Goal: Book appointment/travel/reservation

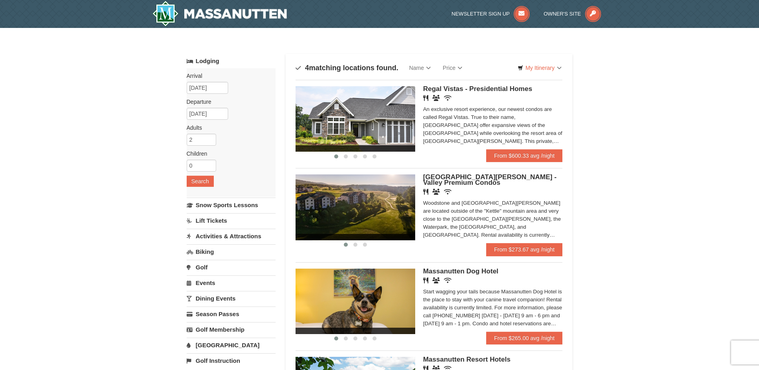
click at [482, 117] on div "An exclusive resort experience, our newest condos are called Regal Vistas. True…" at bounding box center [493, 125] width 140 height 40
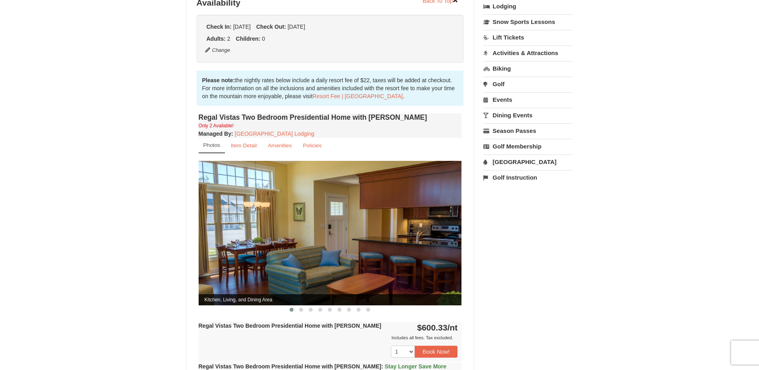
scroll to position [285, 0]
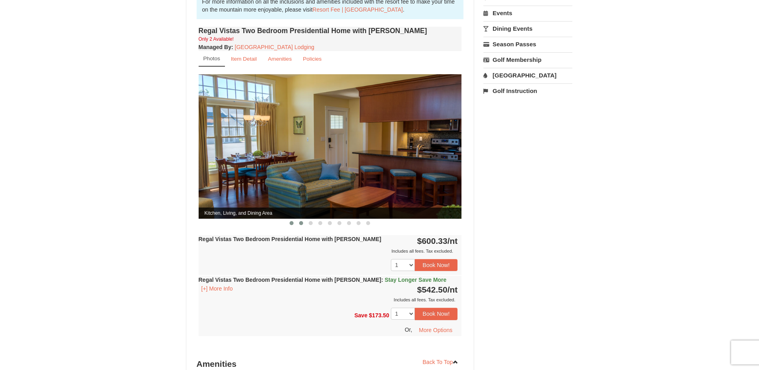
click at [299, 219] on button at bounding box center [301, 223] width 10 height 8
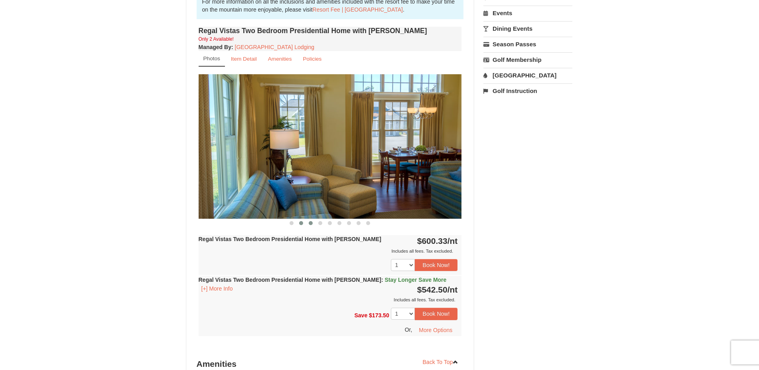
click at [311, 221] on span at bounding box center [311, 223] width 4 height 4
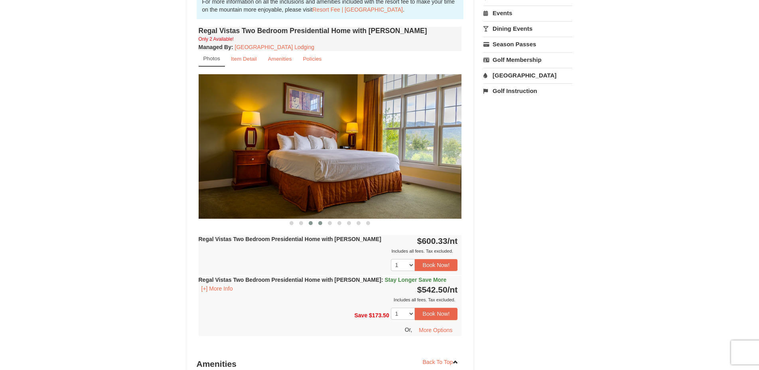
click at [319, 219] on button at bounding box center [320, 223] width 10 height 8
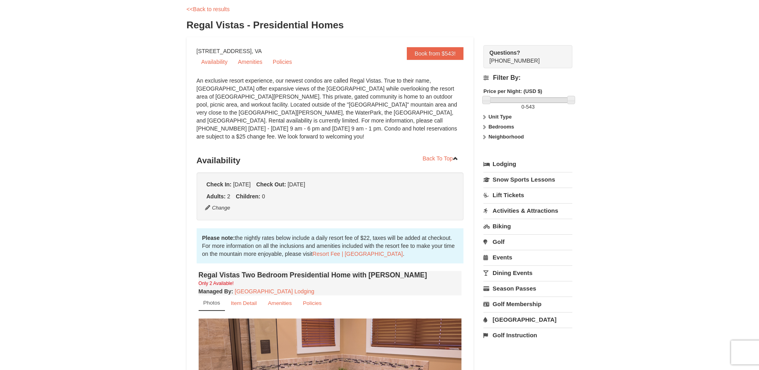
scroll to position [0, 0]
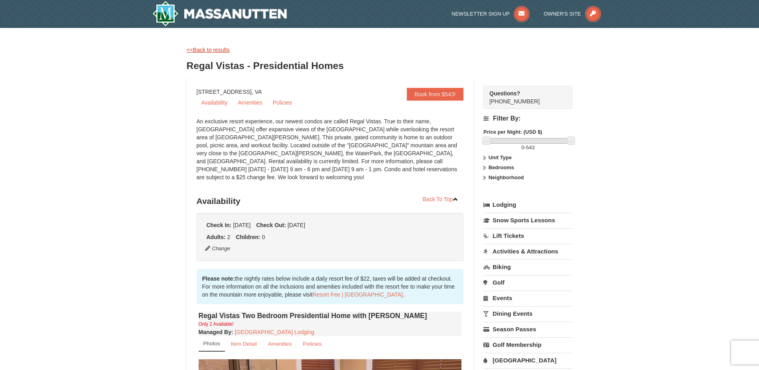
click at [193, 52] on link "<<Back to results" at bounding box center [208, 50] width 43 height 6
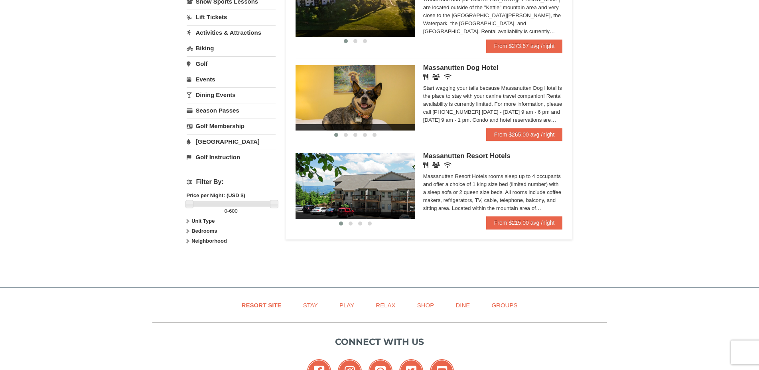
scroll to position [41, 0]
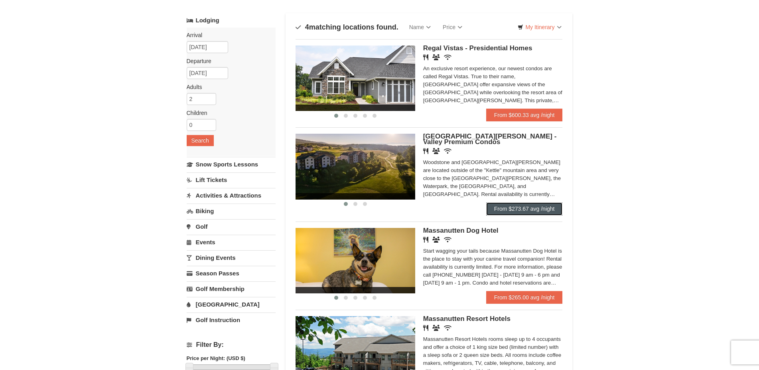
click at [512, 208] on link "From $273.67 avg /night" at bounding box center [524, 208] width 77 height 13
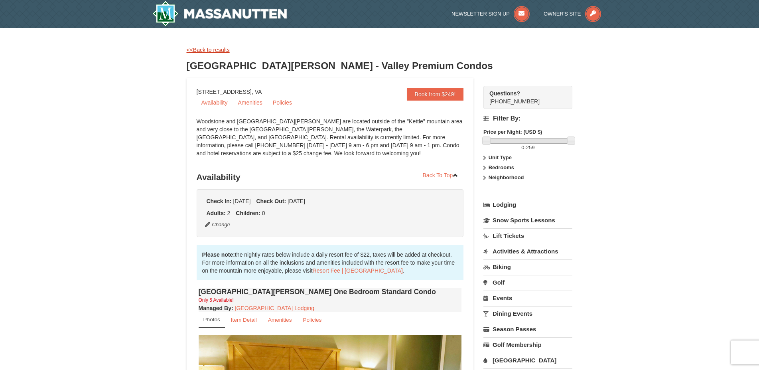
click at [199, 47] on link "<<Back to results" at bounding box center [208, 50] width 43 height 6
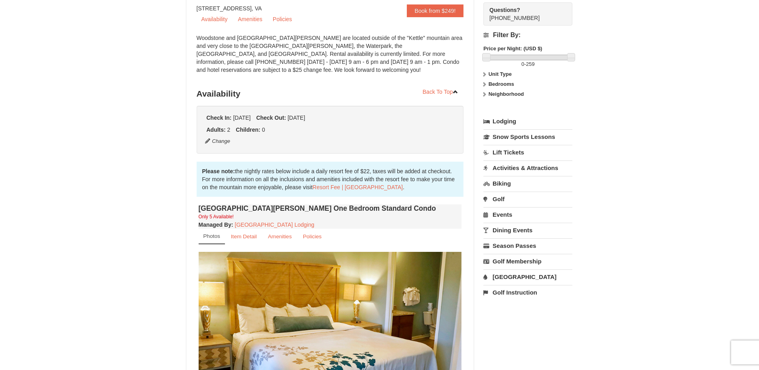
scroll to position [163, 0]
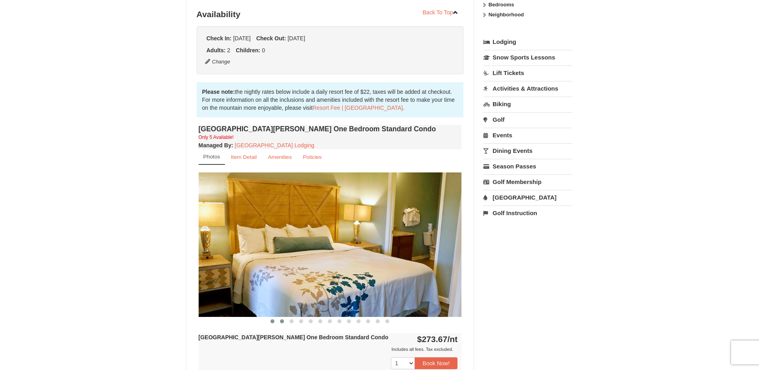
click at [281, 320] on span at bounding box center [282, 321] width 4 height 4
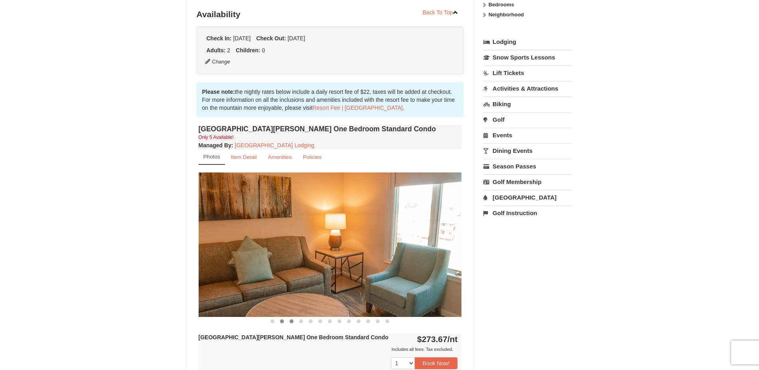
click at [289, 320] on button at bounding box center [292, 321] width 10 height 8
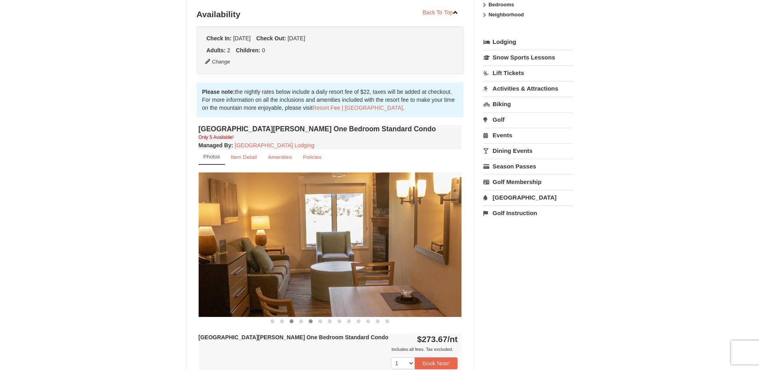
click at [307, 319] on button at bounding box center [311, 321] width 10 height 8
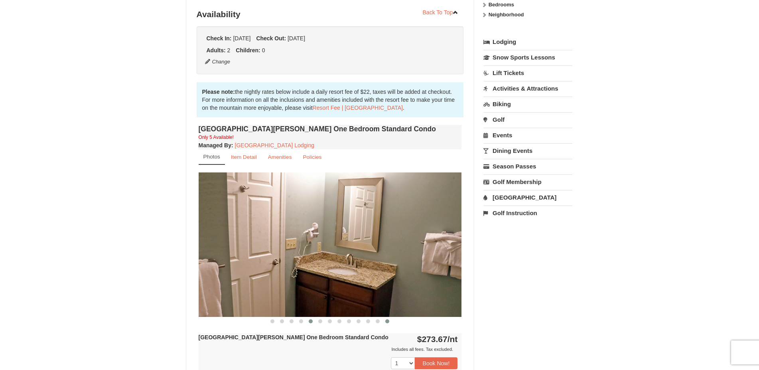
click at [385, 318] on button at bounding box center [387, 321] width 10 height 8
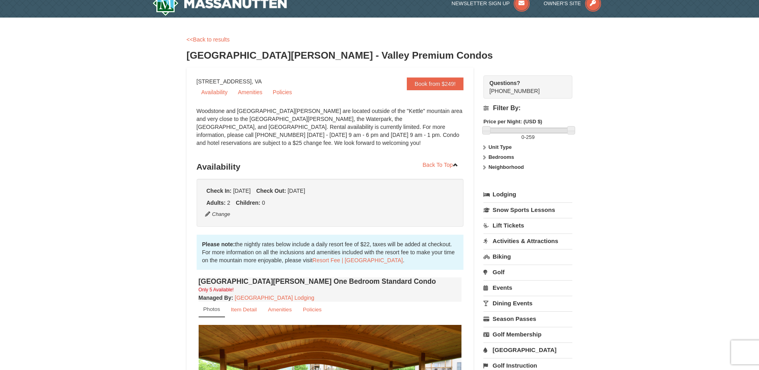
scroll to position [0, 0]
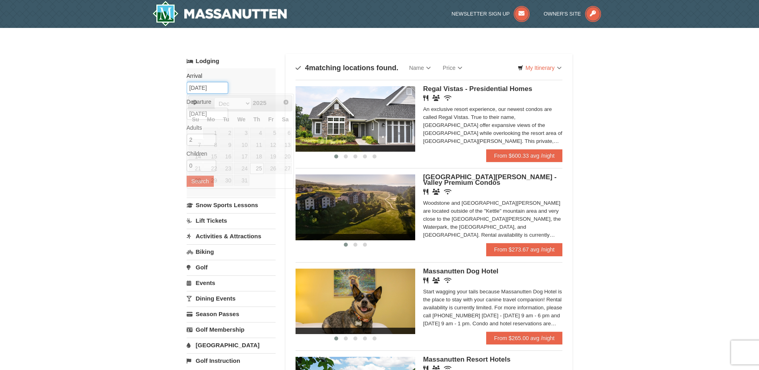
click at [200, 83] on input "12/25/2025" at bounding box center [207, 88] width 41 height 12
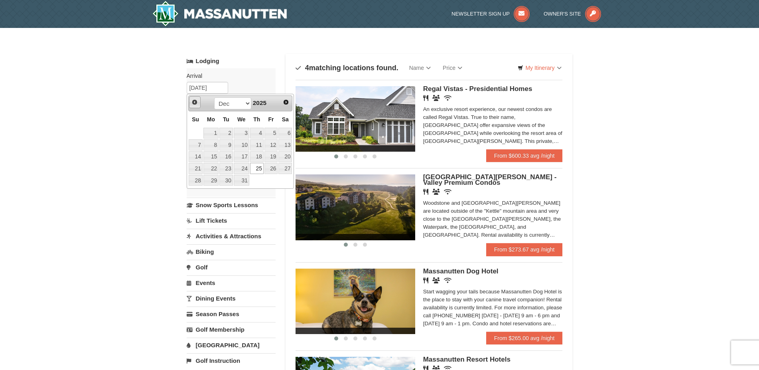
click at [193, 102] on span "Prev" at bounding box center [194, 102] width 6 height 6
click at [267, 168] on link "21" at bounding box center [271, 168] width 14 height 11
type input "[DATE]"
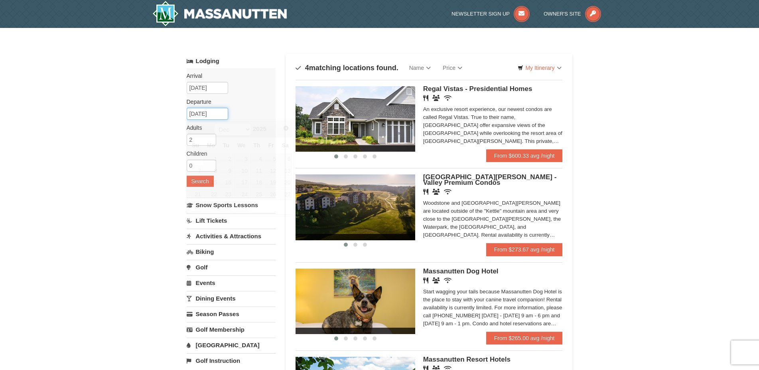
click at [205, 114] on input "12/28/2025" at bounding box center [207, 114] width 41 height 12
click at [204, 93] on input "[DATE]" at bounding box center [207, 88] width 41 height 12
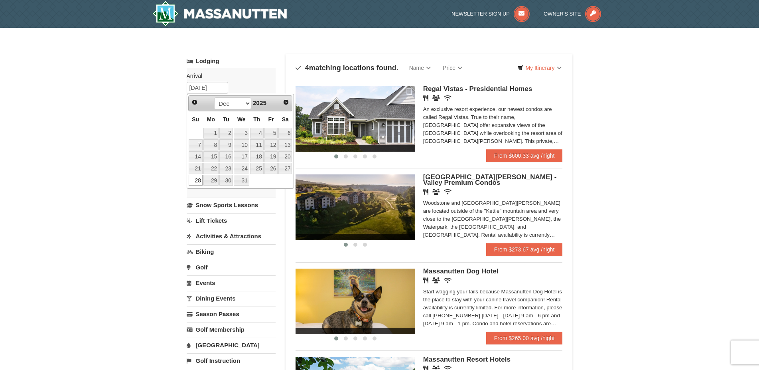
click at [128, 171] on div "× Categories Map List Filter My Itinerary Questions? 1-540-289-9441 Lodging Arr…" at bounding box center [379, 255] width 759 height 454
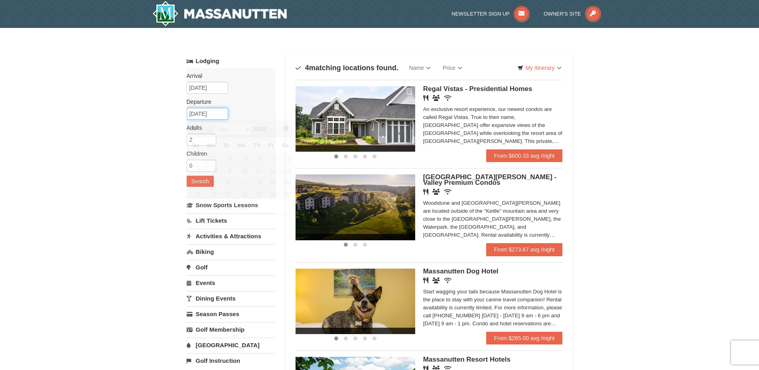
click at [213, 115] on input "12/28/2025" at bounding box center [207, 114] width 41 height 12
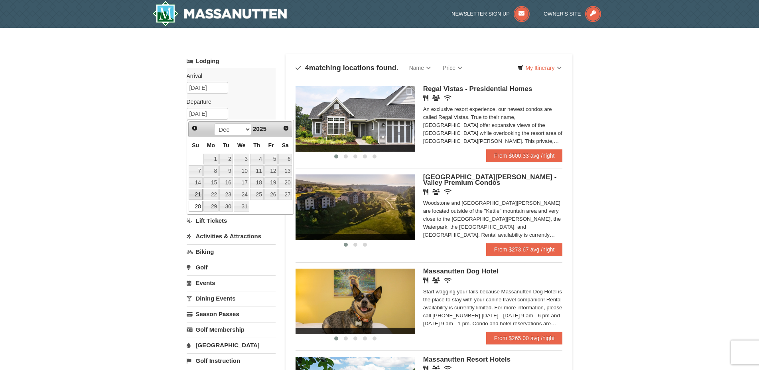
click at [200, 195] on link "21" at bounding box center [196, 194] width 14 height 11
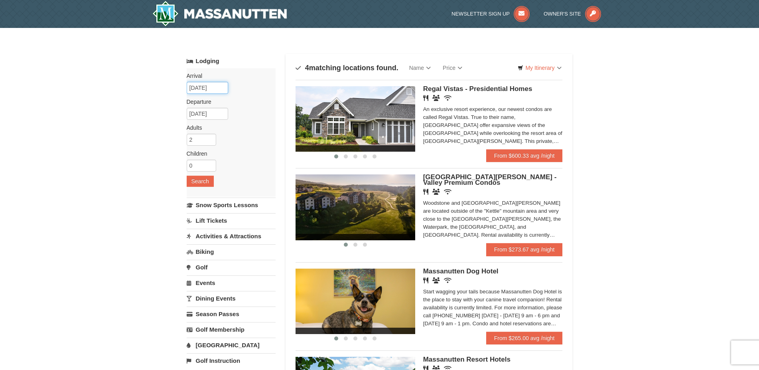
click at [215, 89] on input "11/21/2025" at bounding box center [207, 88] width 41 height 12
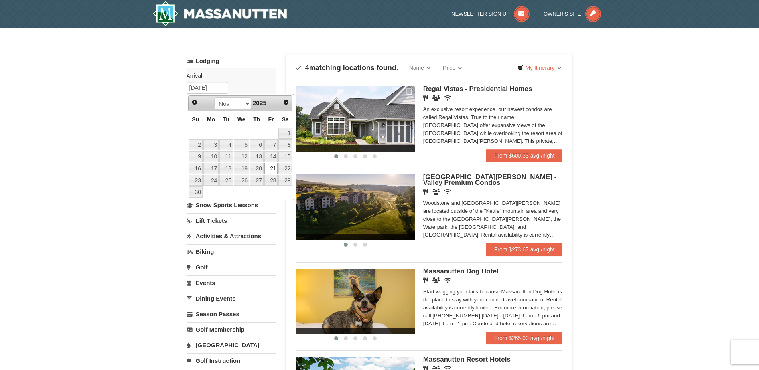
click at [150, 168] on div "× Categories Map List Filter My Itinerary Questions? 1-540-289-9441 Lodging Arr…" at bounding box center [379, 255] width 759 height 454
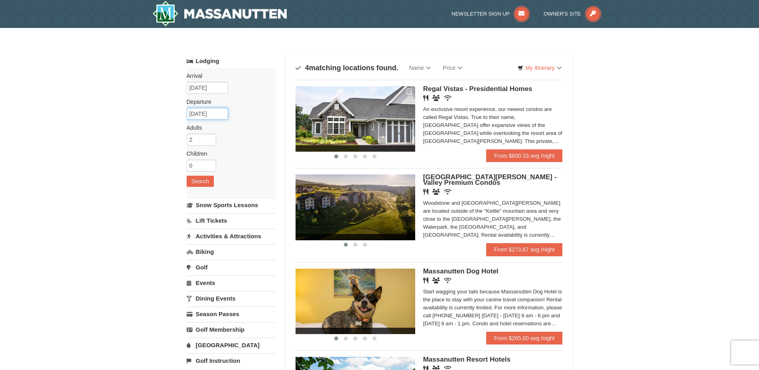
click at [206, 113] on input "12/21/2025" at bounding box center [207, 114] width 41 height 12
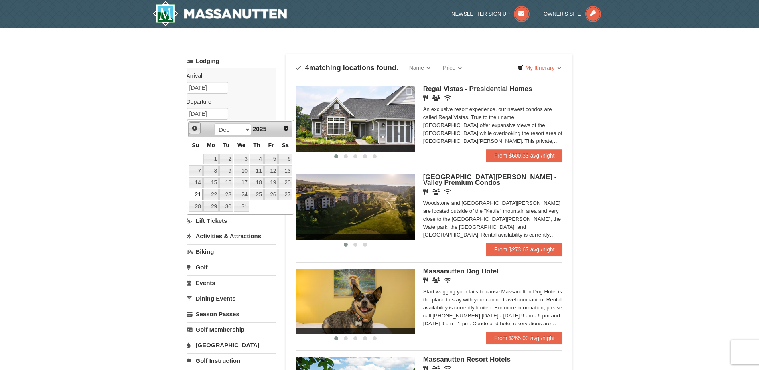
click at [193, 127] on span "Prev" at bounding box center [194, 128] width 6 height 6
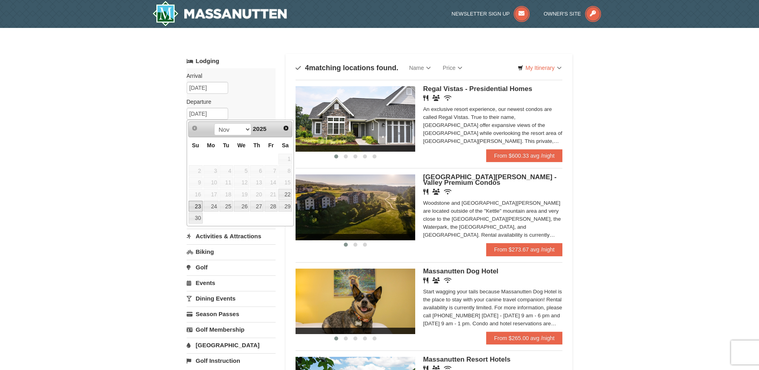
click at [197, 208] on link "23" at bounding box center [196, 206] width 14 height 11
type input "11/23/2025"
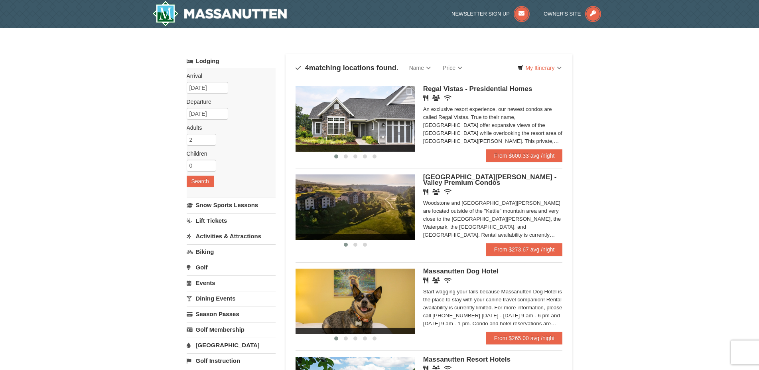
click at [204, 175] on div "Arrival Please format dates MM/DD/YYYY Please format dates MM/DD/YYYY 11/21/202…" at bounding box center [231, 132] width 89 height 128
click at [202, 179] on button "Search" at bounding box center [200, 180] width 27 height 11
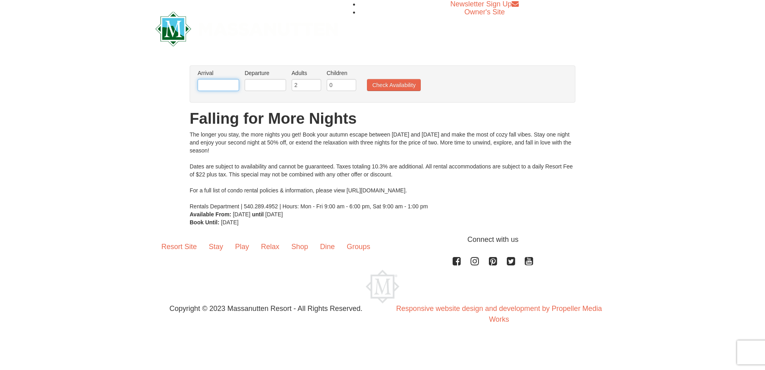
click at [215, 89] on input "text" at bounding box center [218, 85] width 41 height 12
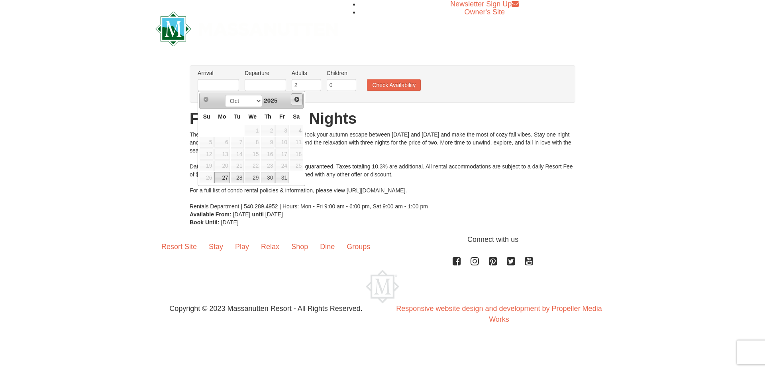
click at [300, 97] on span "Next" at bounding box center [297, 99] width 6 height 6
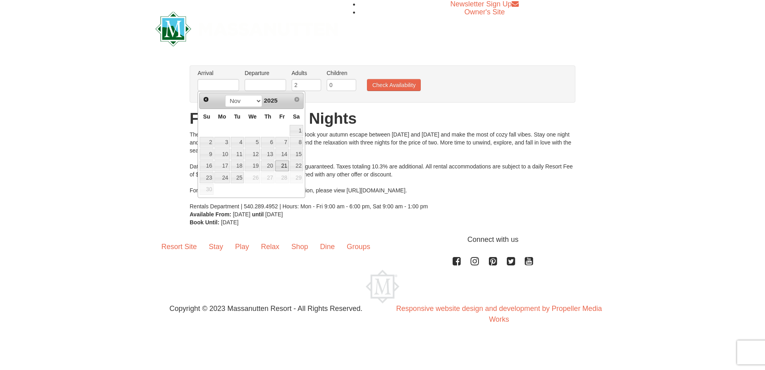
click at [276, 165] on link "21" at bounding box center [282, 165] width 14 height 11
type input "[DATE]"
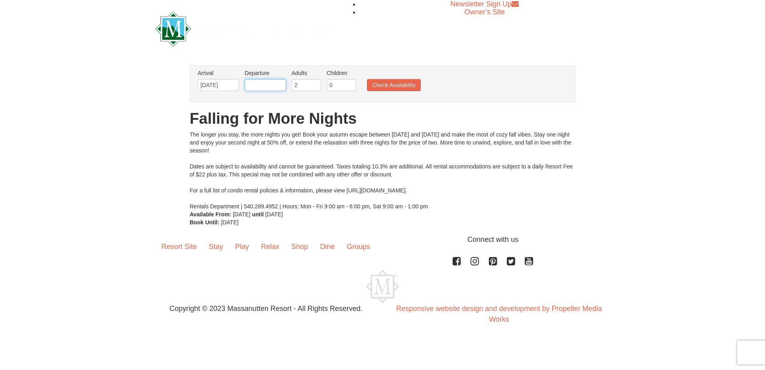
click at [255, 84] on input "text" at bounding box center [265, 85] width 41 height 12
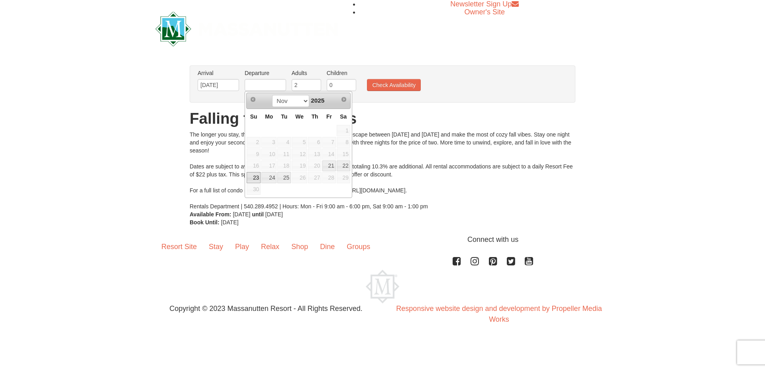
click at [255, 181] on link "23" at bounding box center [254, 177] width 14 height 11
type input "[DATE]"
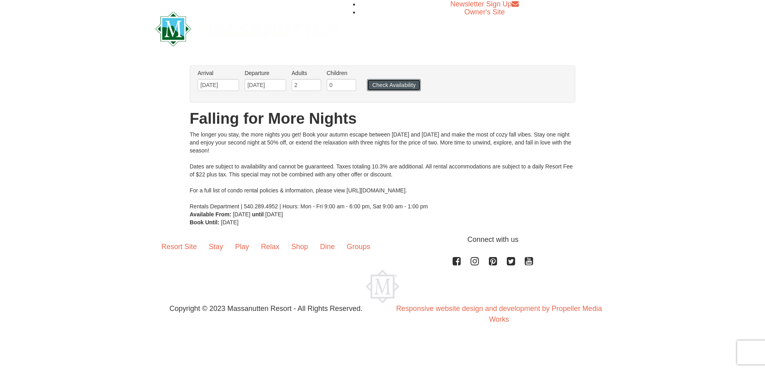
click at [411, 84] on button "Check Availability" at bounding box center [394, 85] width 54 height 12
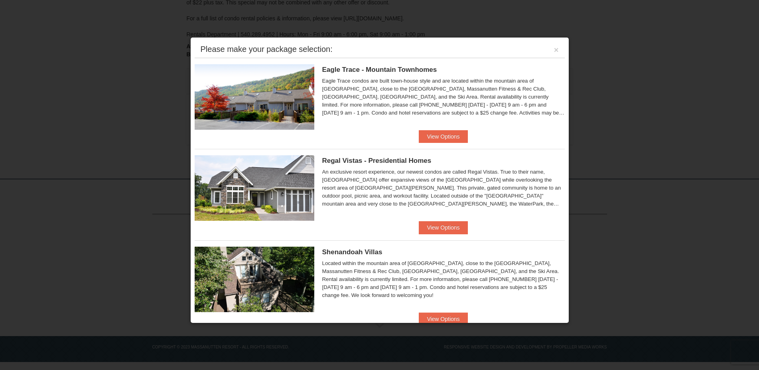
click at [551, 55] on div "Please make your package selection: ×" at bounding box center [380, 49] width 370 height 16
click at [554, 52] on button "×" at bounding box center [556, 50] width 5 height 8
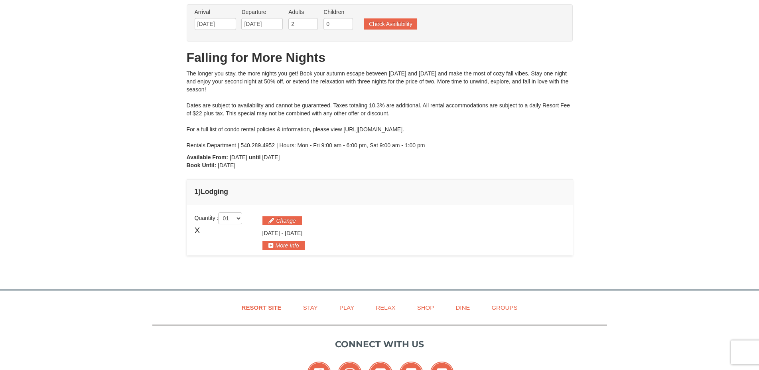
scroll to position [30, 0]
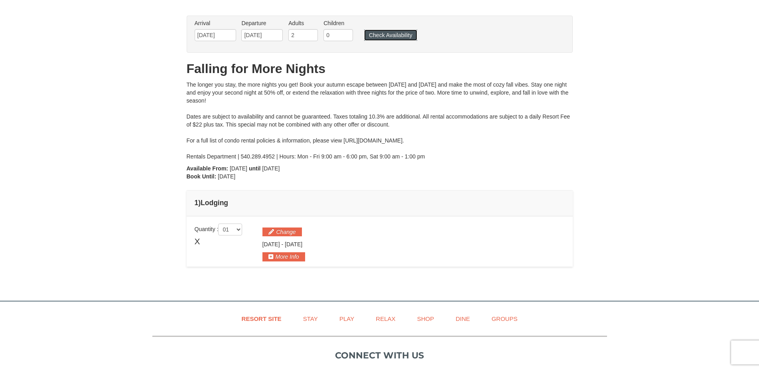
click at [386, 30] on button "Check Availability" at bounding box center [390, 35] width 53 height 11
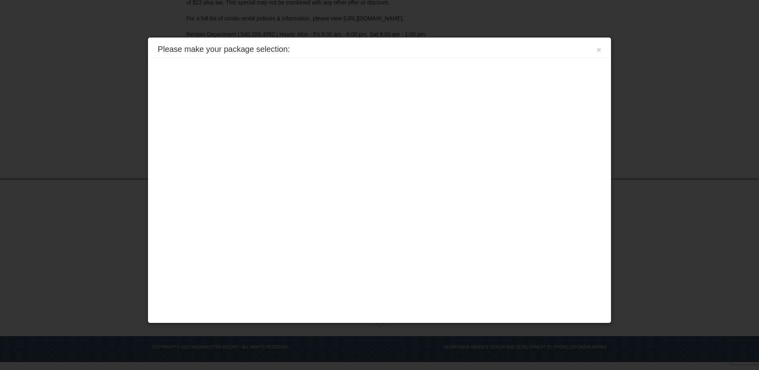
scroll to position [152, 0]
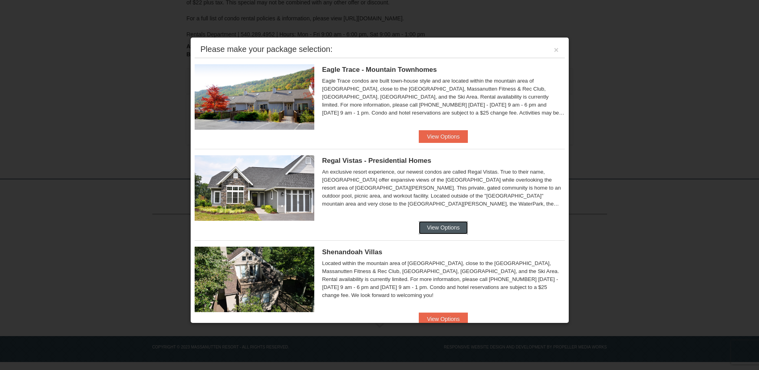
click at [458, 228] on button "View Options" at bounding box center [443, 227] width 49 height 13
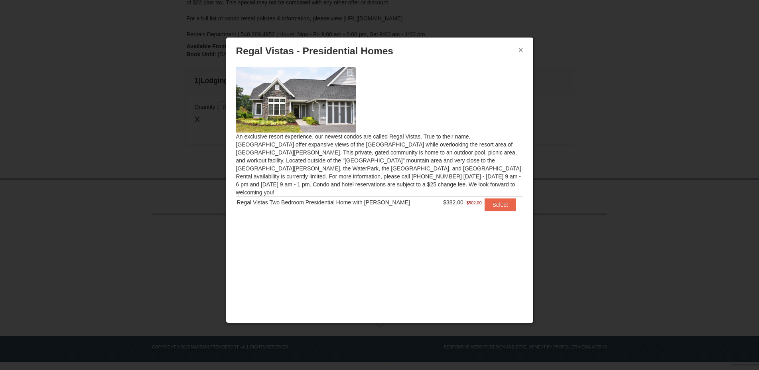
click at [520, 49] on button "×" at bounding box center [520, 50] width 5 height 8
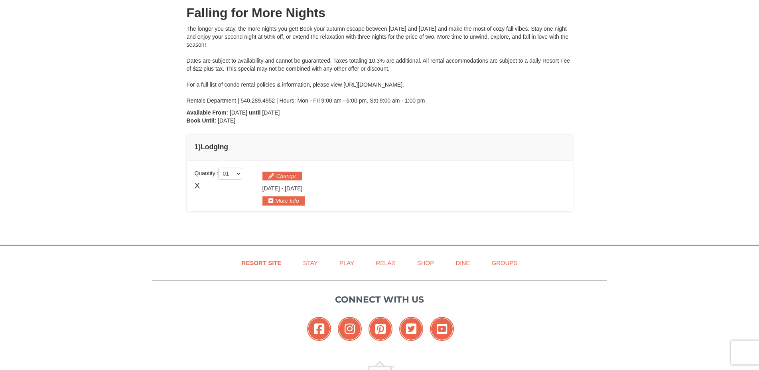
scroll to position [30, 0]
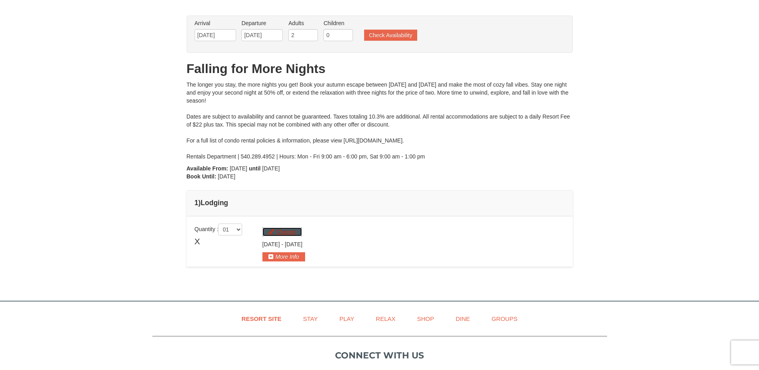
click at [284, 232] on button "Change" at bounding box center [281, 231] width 39 height 9
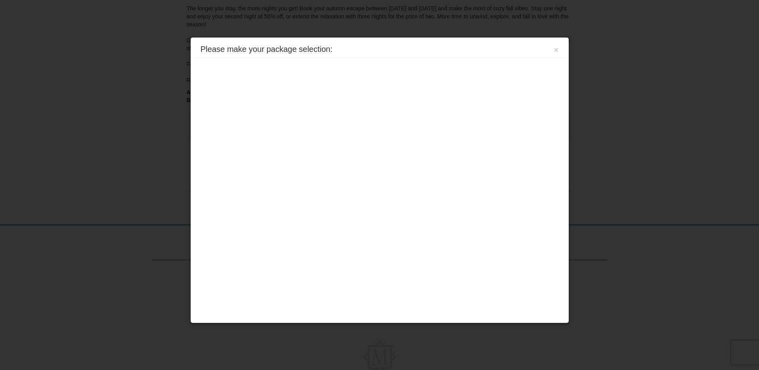
scroll to position [152, 0]
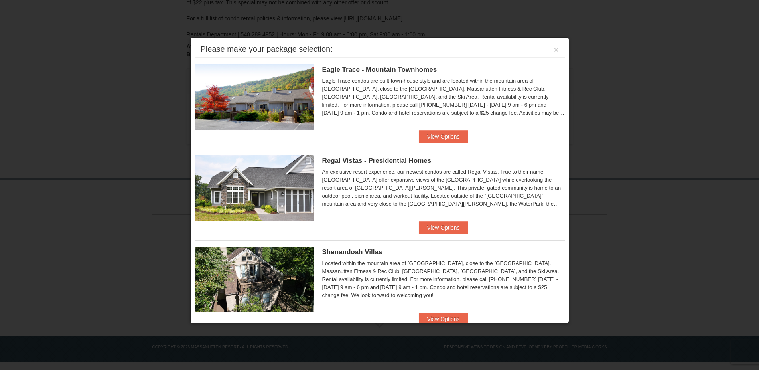
click at [554, 50] on div "Please make your package selection: ×" at bounding box center [380, 49] width 370 height 16
click at [554, 53] on button "×" at bounding box center [556, 50] width 5 height 8
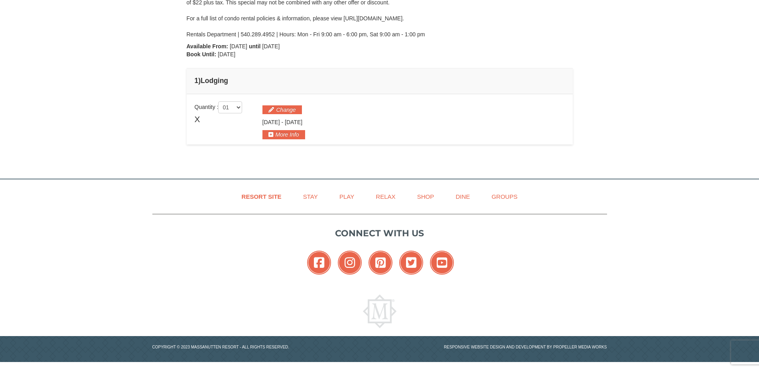
click at [200, 121] on span "X" at bounding box center [198, 119] width 6 height 12
click at [200, 119] on span "X" at bounding box center [198, 119] width 6 height 12
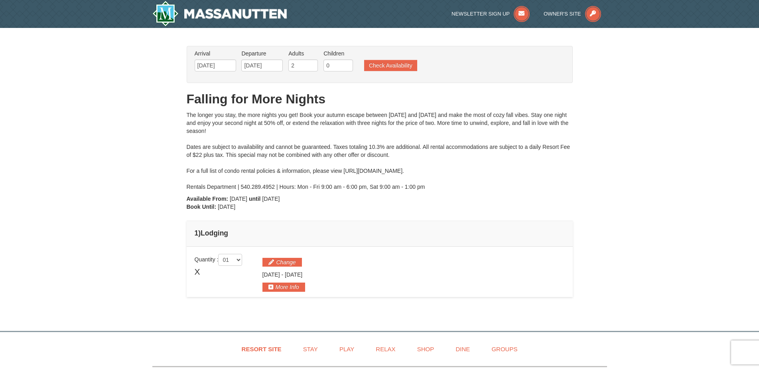
click at [194, 64] on li "Arrival Please format dates MM/DD/YYYY Please format dates MM/DD/YYYY 11/21/2025" at bounding box center [215, 62] width 45 height 26
click at [199, 64] on input "11/21/2025" at bounding box center [215, 65] width 41 height 12
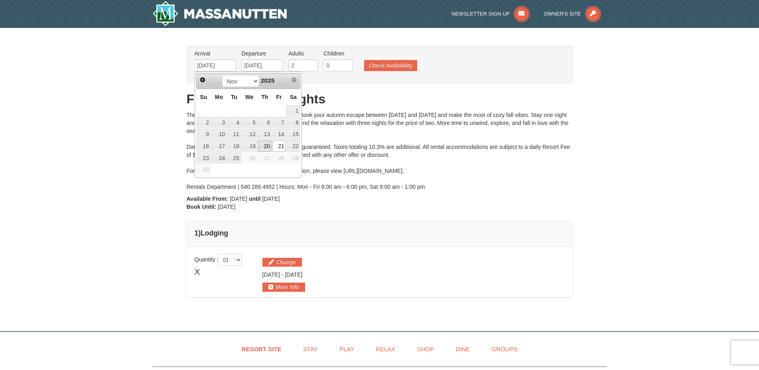
click at [263, 148] on link "20" at bounding box center [265, 145] width 14 height 11
type input "11/20/2025"
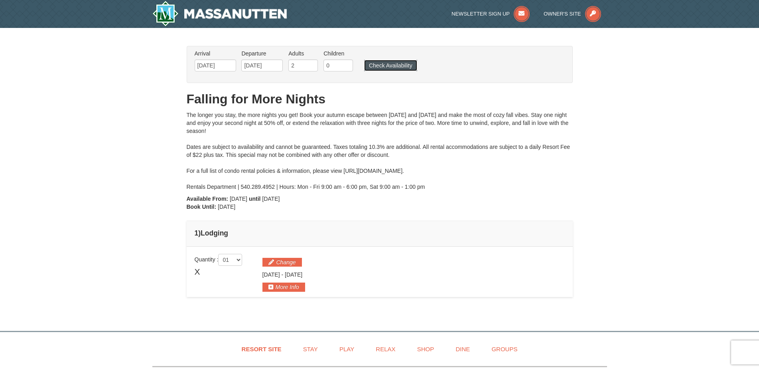
click at [382, 66] on button "Check Availability" at bounding box center [390, 65] width 53 height 11
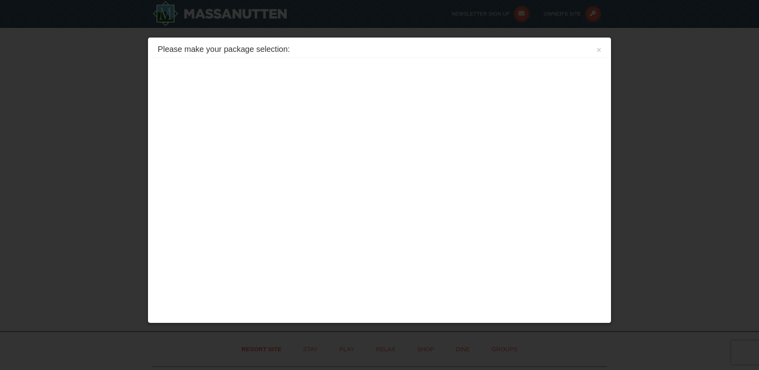
scroll to position [152, 0]
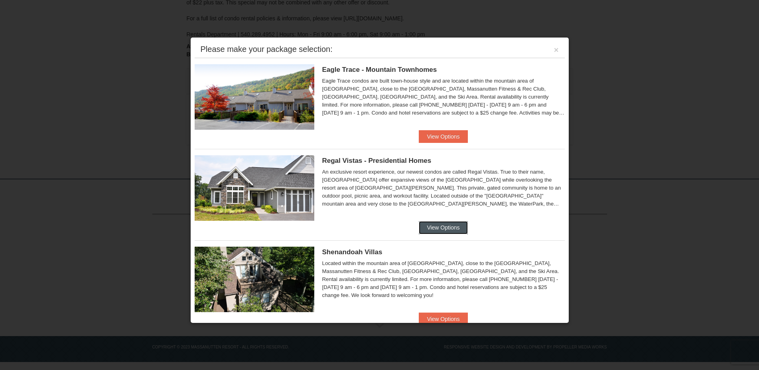
click at [457, 223] on button "View Options" at bounding box center [443, 227] width 49 height 13
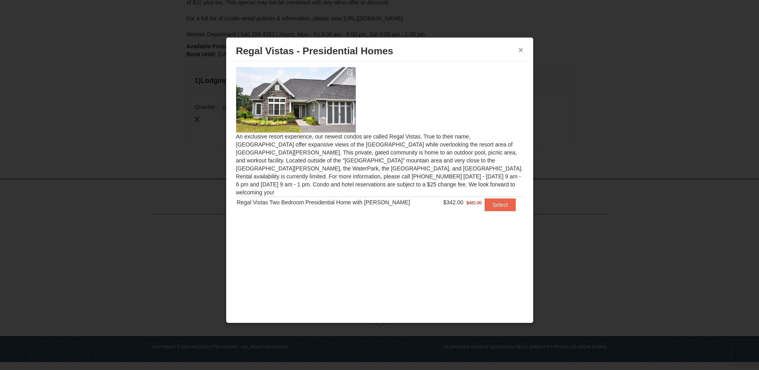
click at [519, 49] on button "×" at bounding box center [520, 50] width 5 height 8
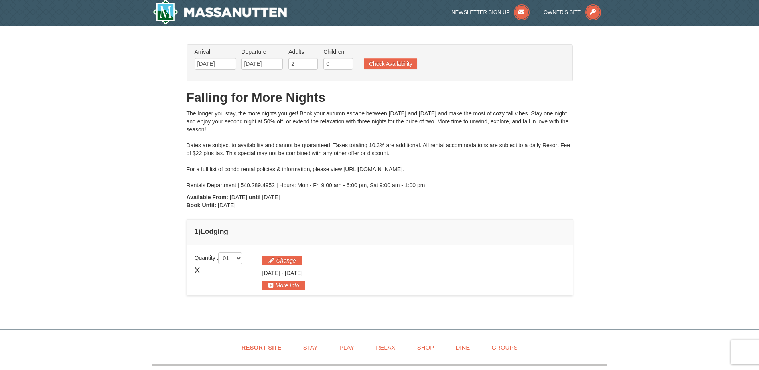
scroll to position [0, 0]
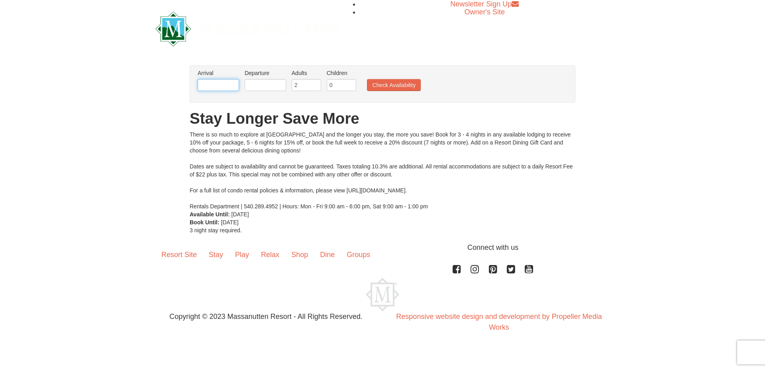
click at [220, 90] on input "text" at bounding box center [218, 85] width 41 height 12
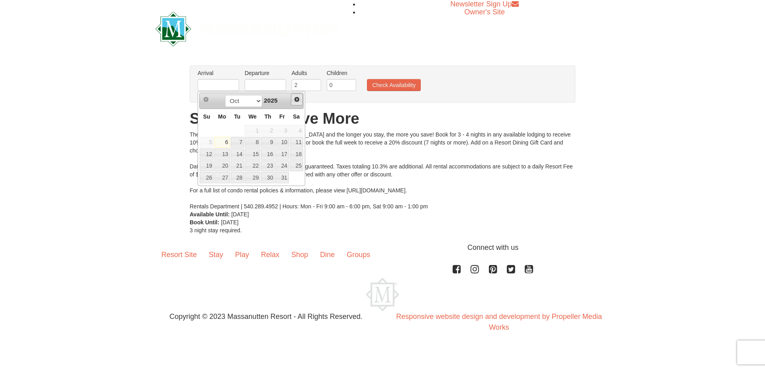
click at [297, 96] on link "Next" at bounding box center [297, 99] width 12 height 12
click at [297, 96] on span "Next" at bounding box center [297, 99] width 6 height 6
click at [268, 151] on link "18" at bounding box center [268, 153] width 14 height 11
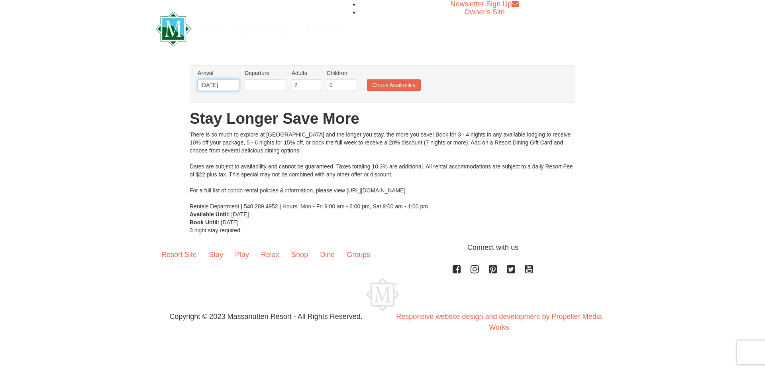
click at [224, 83] on input "[DATE]" at bounding box center [218, 85] width 41 height 12
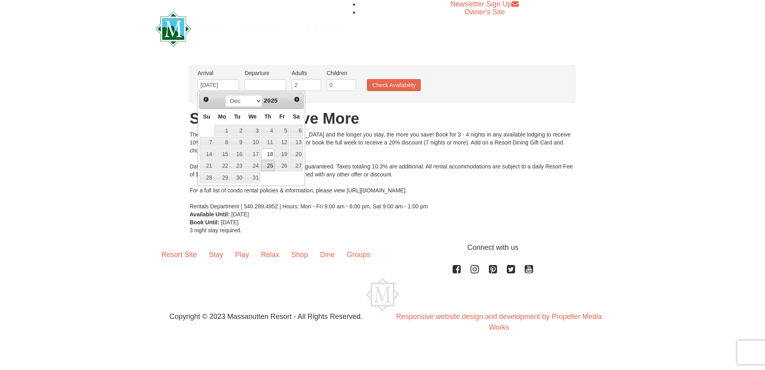
click at [266, 167] on link "25" at bounding box center [268, 165] width 14 height 11
type input "[DATE]"
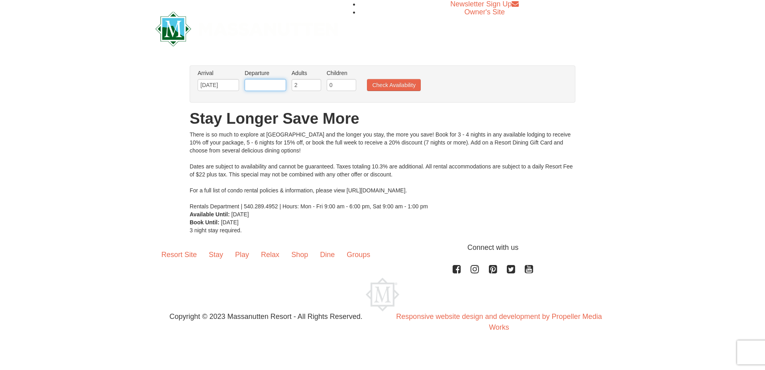
click at [275, 85] on input "text" at bounding box center [265, 85] width 41 height 12
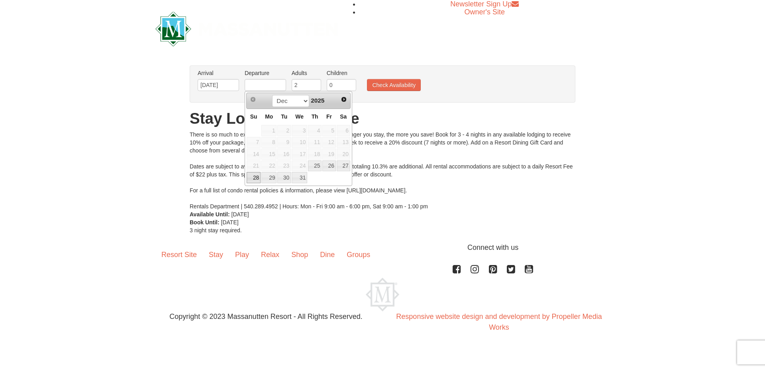
click at [254, 182] on link "28" at bounding box center [254, 177] width 14 height 11
type input "[DATE]"
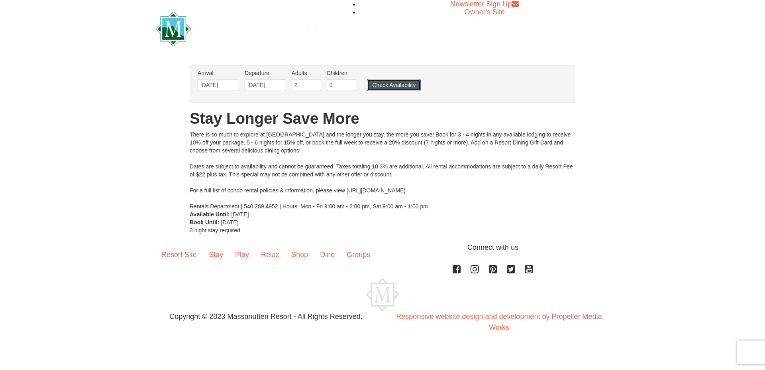
click at [384, 83] on button "Check Availability" at bounding box center [394, 85] width 54 height 12
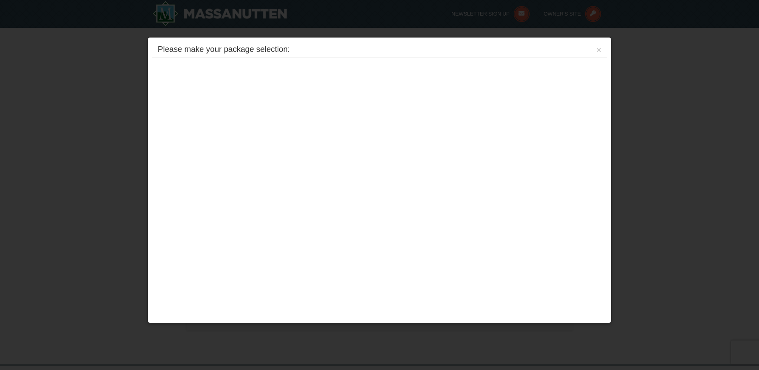
scroll to position [186, 0]
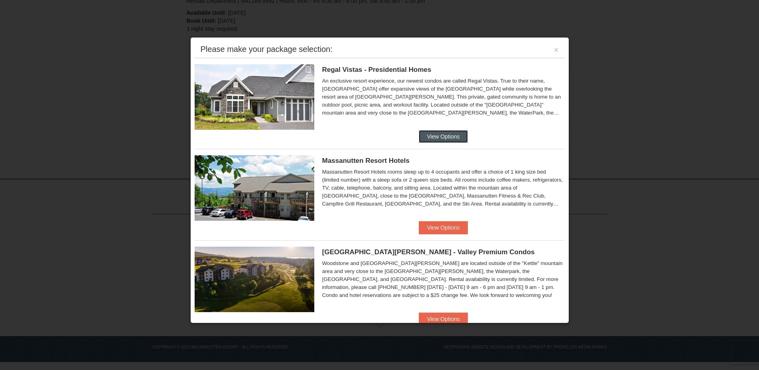
click at [439, 133] on button "View Options" at bounding box center [443, 136] width 49 height 13
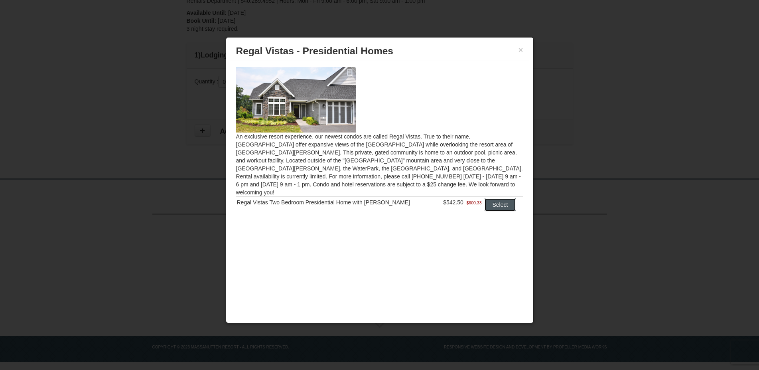
click at [491, 198] on button "Select" at bounding box center [499, 204] width 31 height 13
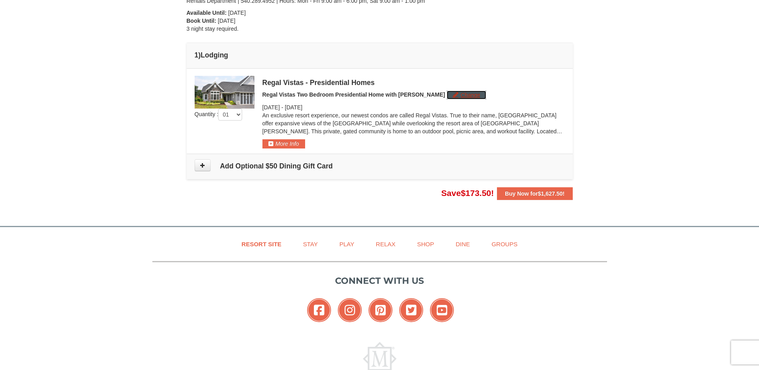
click at [447, 93] on button "Change" at bounding box center [466, 94] width 39 height 9
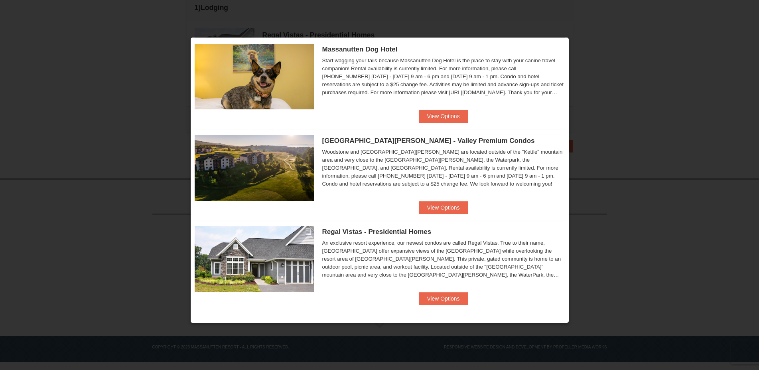
scroll to position [0, 0]
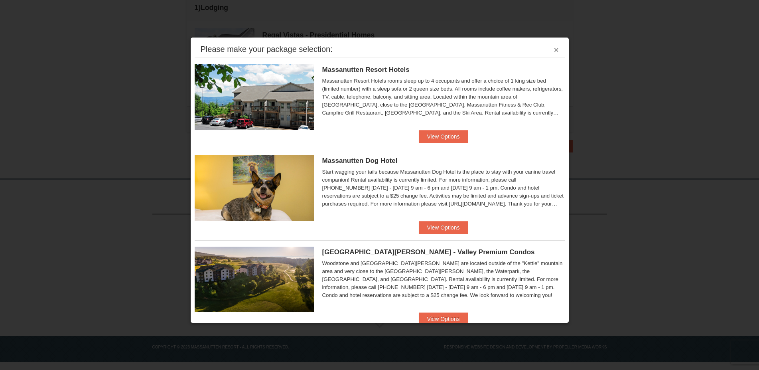
click at [554, 52] on button "×" at bounding box center [556, 50] width 5 height 8
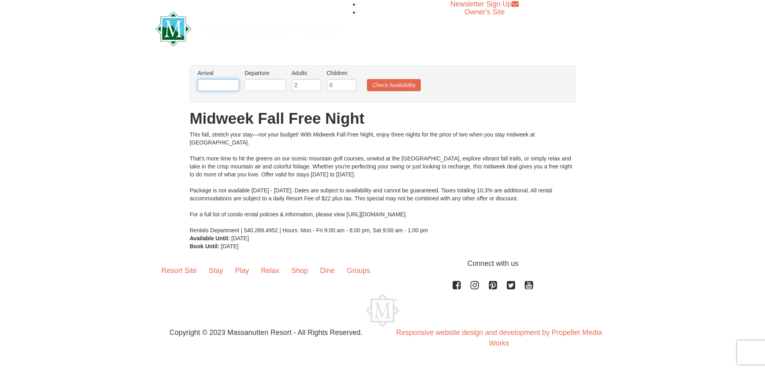
click at [230, 81] on input "text" at bounding box center [218, 85] width 41 height 12
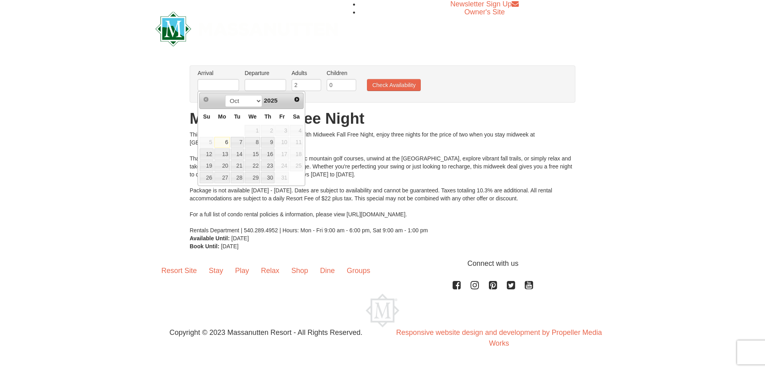
click at [303, 98] on div "Prev Next Oct Nov [DATE]" at bounding box center [251, 100] width 104 height 16
click at [289, 103] on div "Oct Nov [DATE]" at bounding box center [251, 100] width 75 height 13
click at [292, 99] on link "Next" at bounding box center [297, 99] width 12 height 12
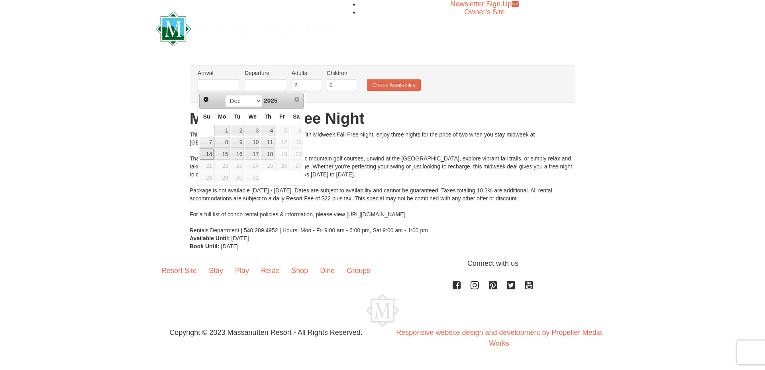
click at [201, 152] on link "14" at bounding box center [207, 153] width 14 height 11
type input "12/14/2025"
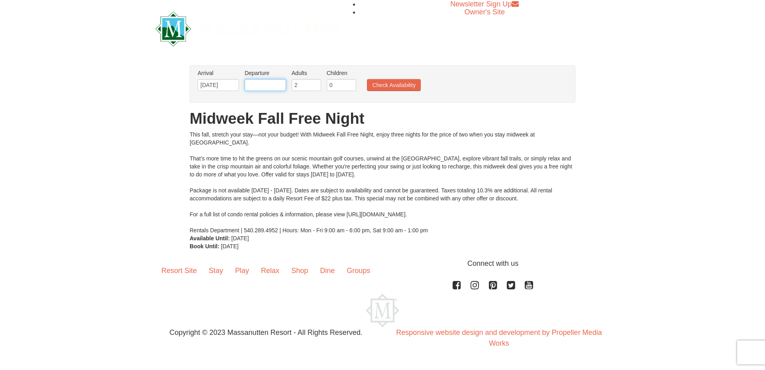
click at [264, 81] on input "text" at bounding box center [265, 85] width 41 height 12
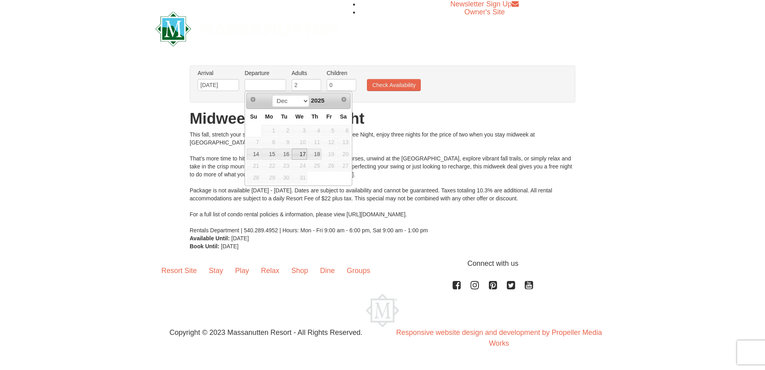
click at [293, 155] on link "17" at bounding box center [300, 153] width 16 height 11
type input "12/17/2025"
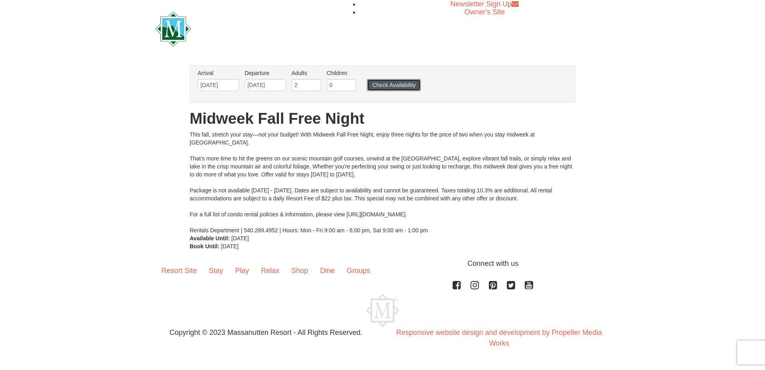
click at [383, 86] on button "Check Availability" at bounding box center [394, 85] width 54 height 12
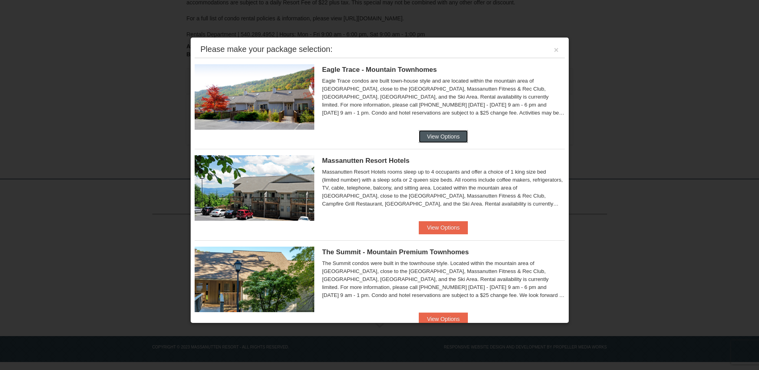
click at [440, 133] on button "View Options" at bounding box center [443, 136] width 49 height 13
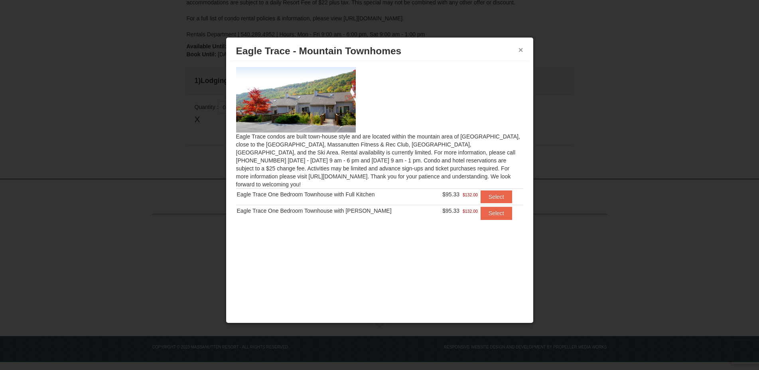
click at [519, 49] on button "×" at bounding box center [520, 50] width 5 height 8
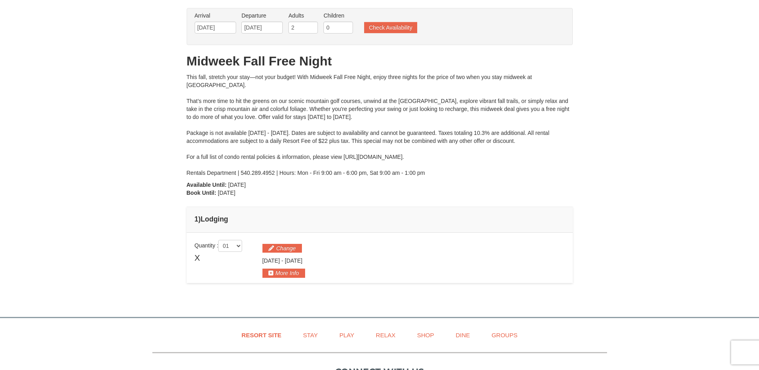
scroll to position [14, 0]
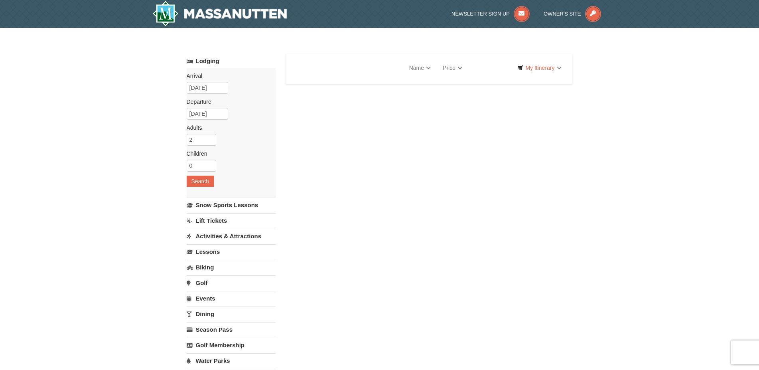
select select "10"
